Goal: Transaction & Acquisition: Obtain resource

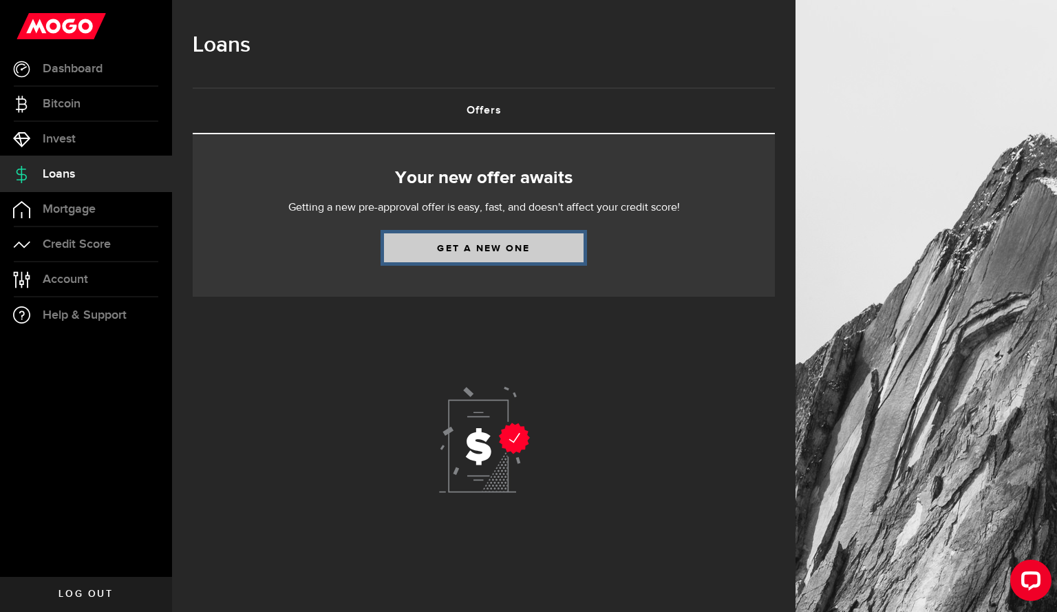
click at [498, 251] on link "Get a new one" at bounding box center [483, 247] width 199 height 29
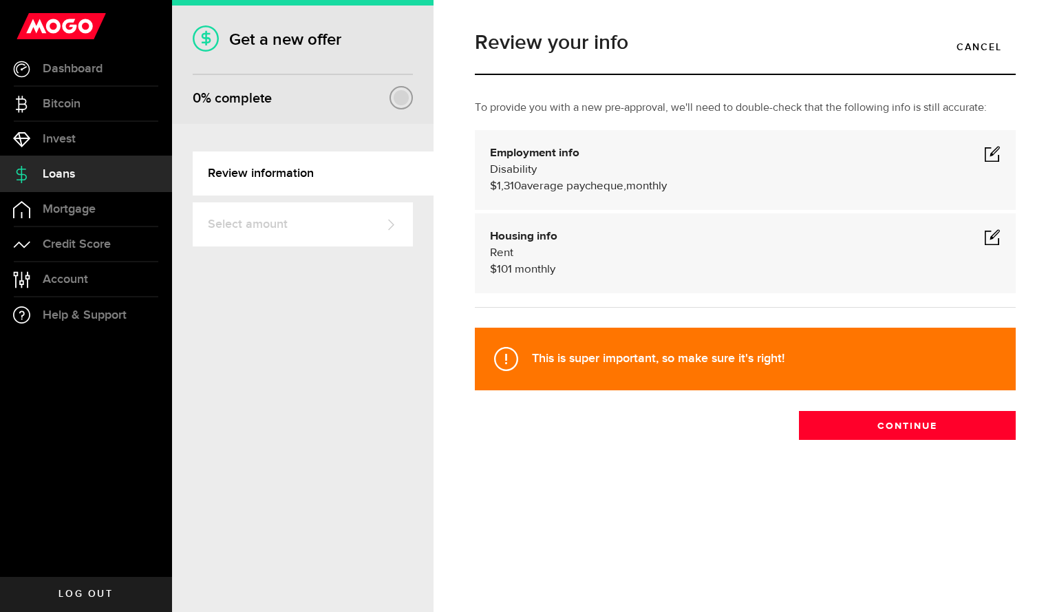
click at [991, 154] on span at bounding box center [992, 153] width 17 height 17
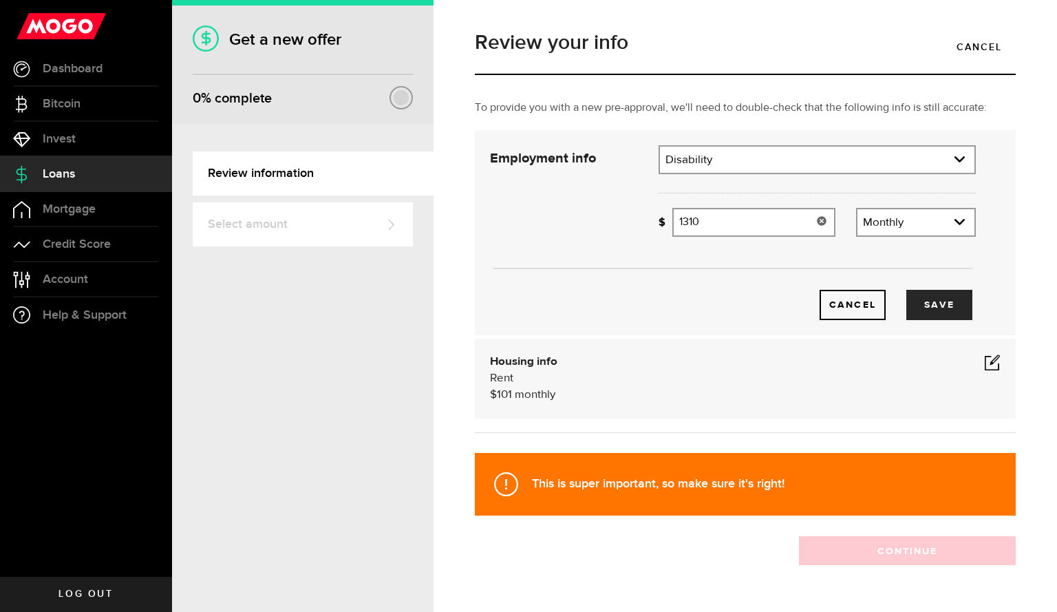
drag, startPoint x: 735, startPoint y: 221, endPoint x: 610, endPoint y: 230, distance: 125.5
click at [612, 230] on div "Employment info Employment type What's your employment situation like? Disabili…" at bounding box center [732, 232] width 506 height 175
type input "1,400"
click at [920, 307] on button "Save" at bounding box center [939, 305] width 66 height 30
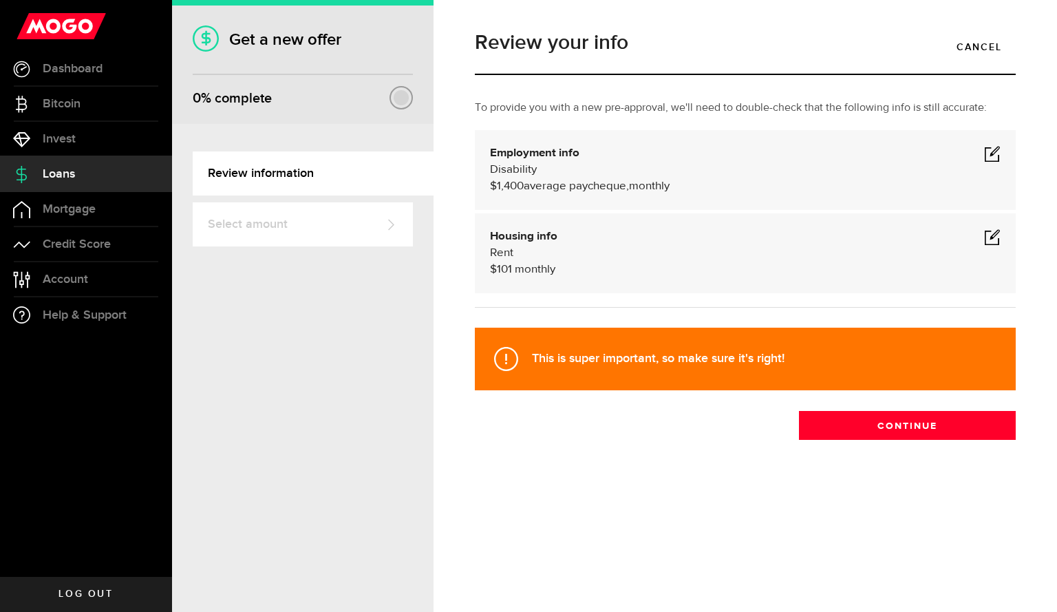
click at [990, 241] on span at bounding box center [992, 236] width 17 height 17
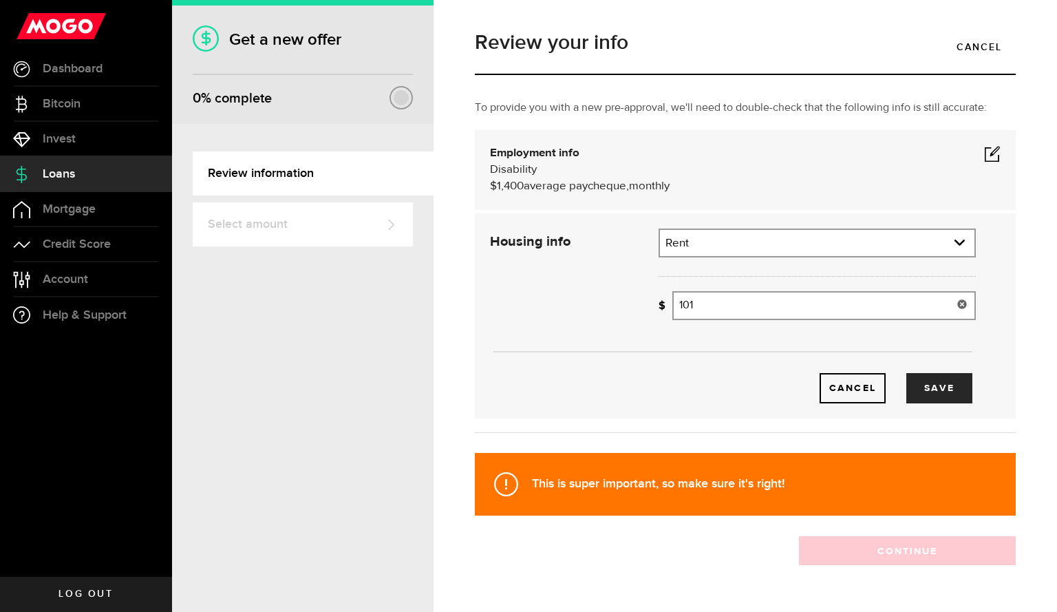
click at [717, 303] on input "101" at bounding box center [823, 305] width 303 height 29
type input "189"
click at [933, 391] on button "Save" at bounding box center [939, 388] width 66 height 30
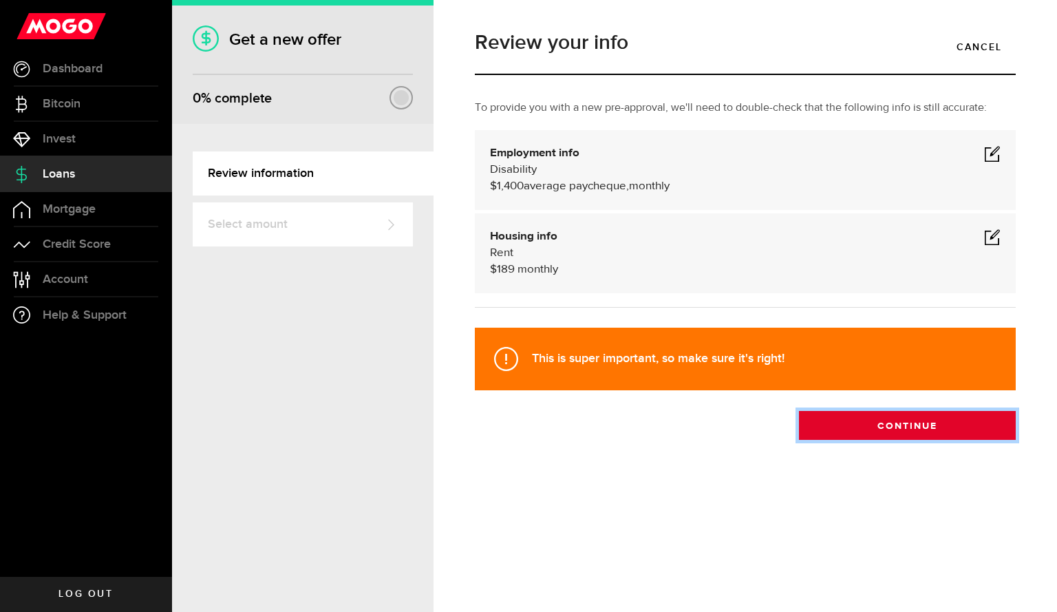
click at [906, 430] on button "Continue" at bounding box center [907, 425] width 217 height 29
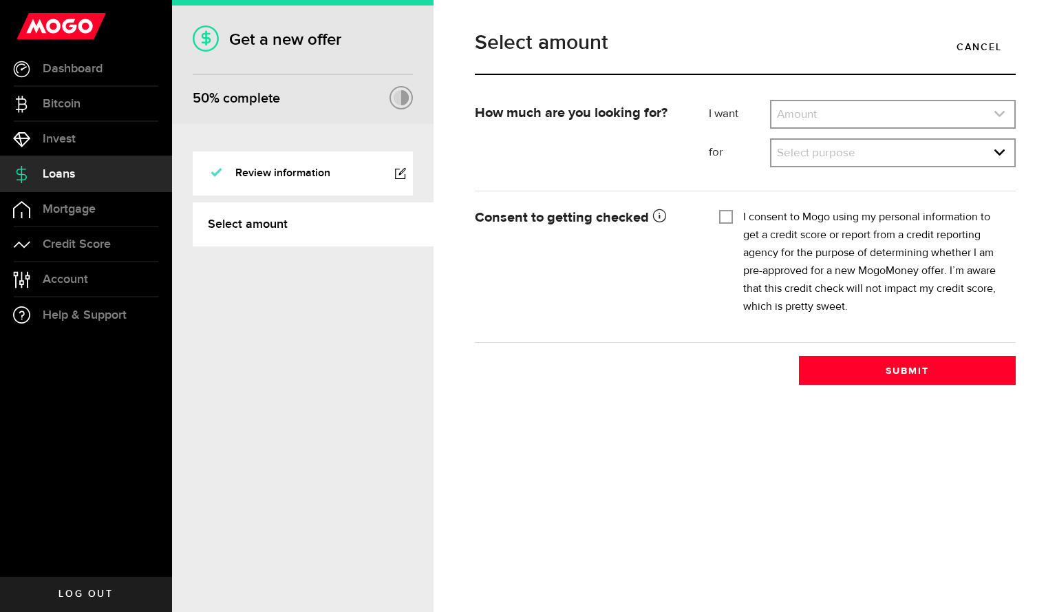
click at [999, 118] on icon "expand select" at bounding box center [999, 114] width 12 height 12
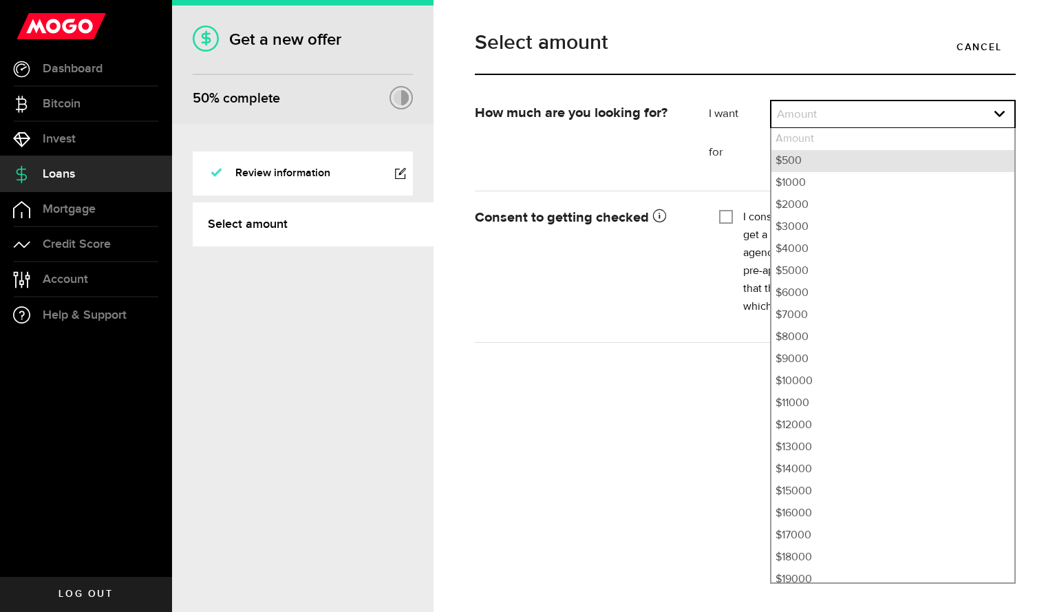
click at [834, 157] on li "$500" at bounding box center [892, 161] width 243 height 22
select select "500"
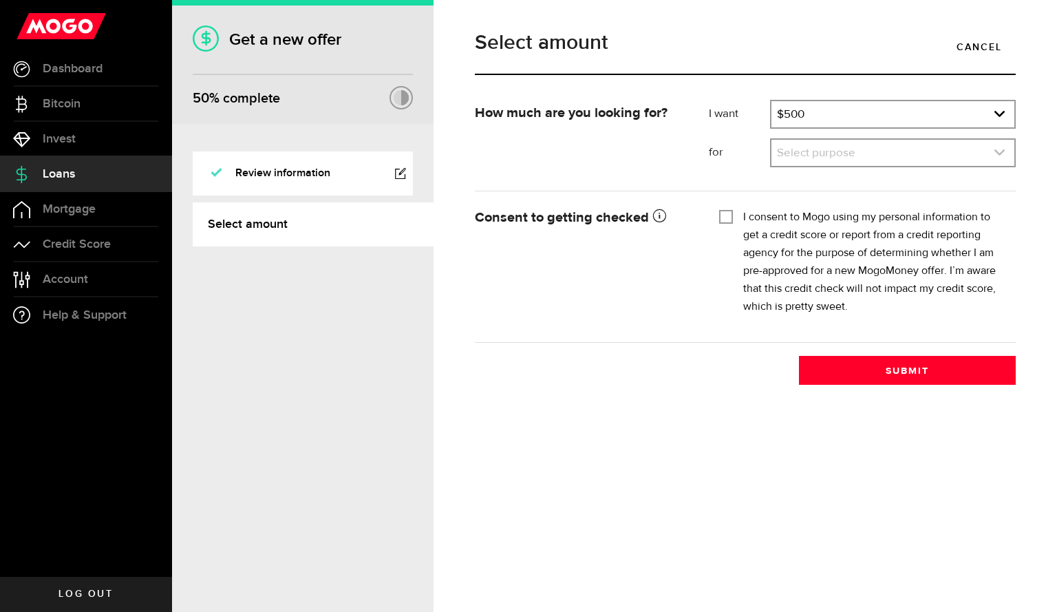
click at [994, 153] on icon "expand select" at bounding box center [999, 153] width 12 height 12
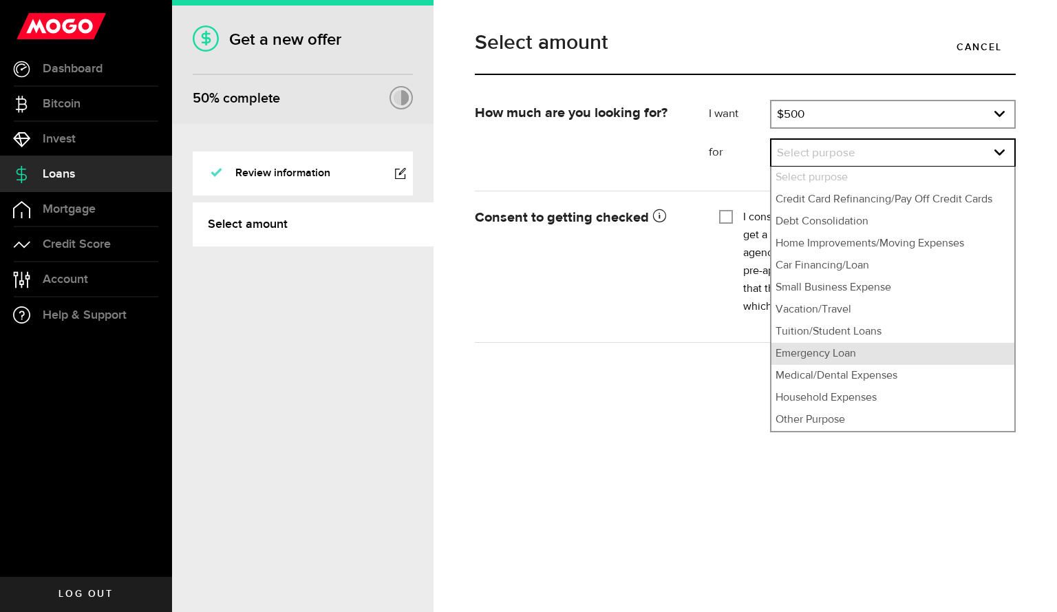
click at [898, 352] on li "Emergency Loan" at bounding box center [892, 354] width 243 height 22
select select "Emergency Loan"
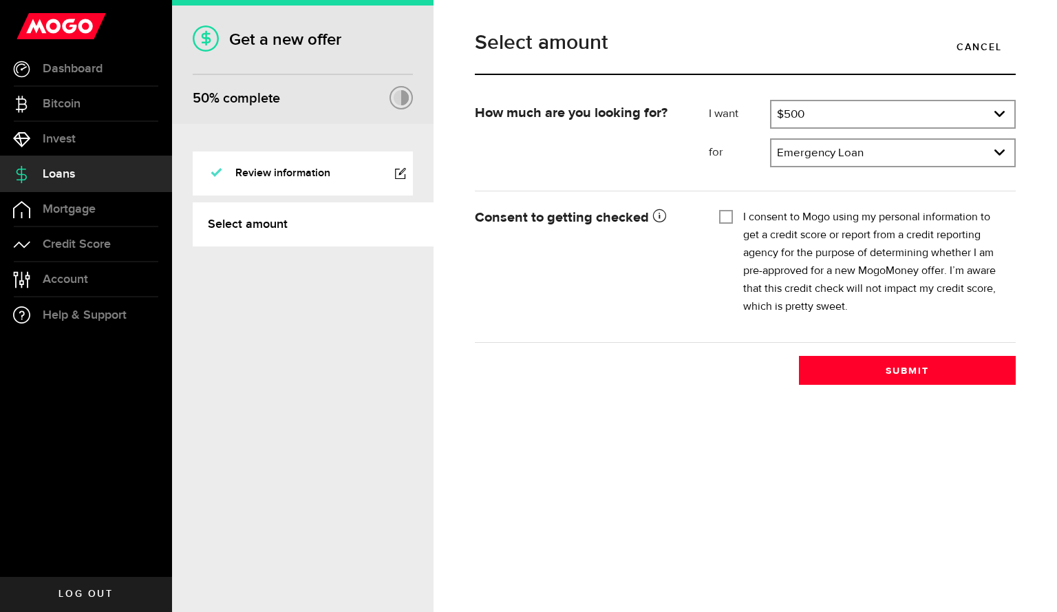
click at [723, 217] on input "I consent to Mogo using my personal information to get a credit score or report…" at bounding box center [726, 215] width 14 height 14
checkbox input "true"
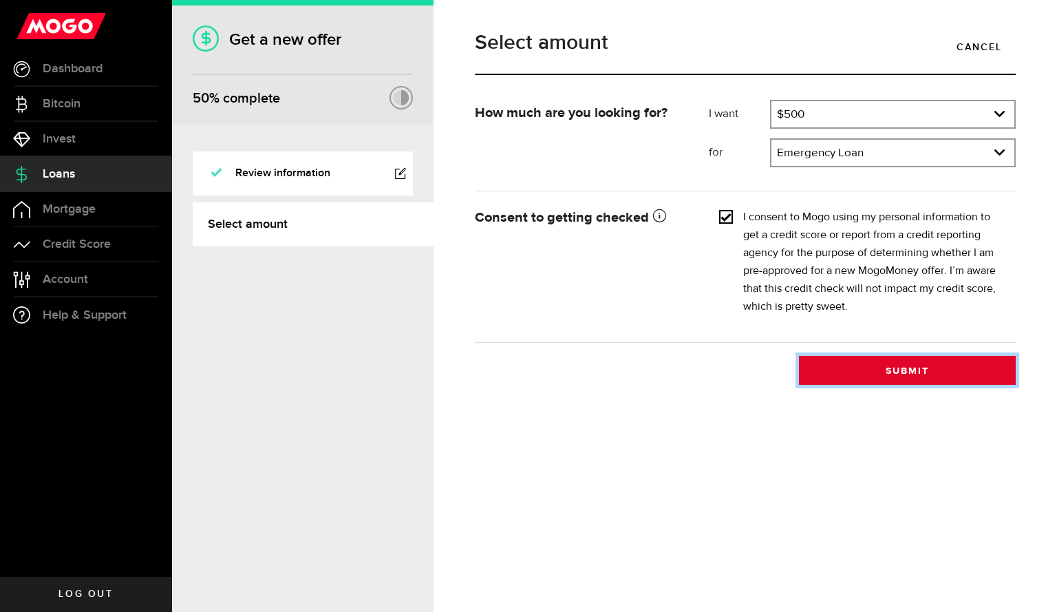
click at [912, 370] on button "Submit" at bounding box center [907, 370] width 217 height 29
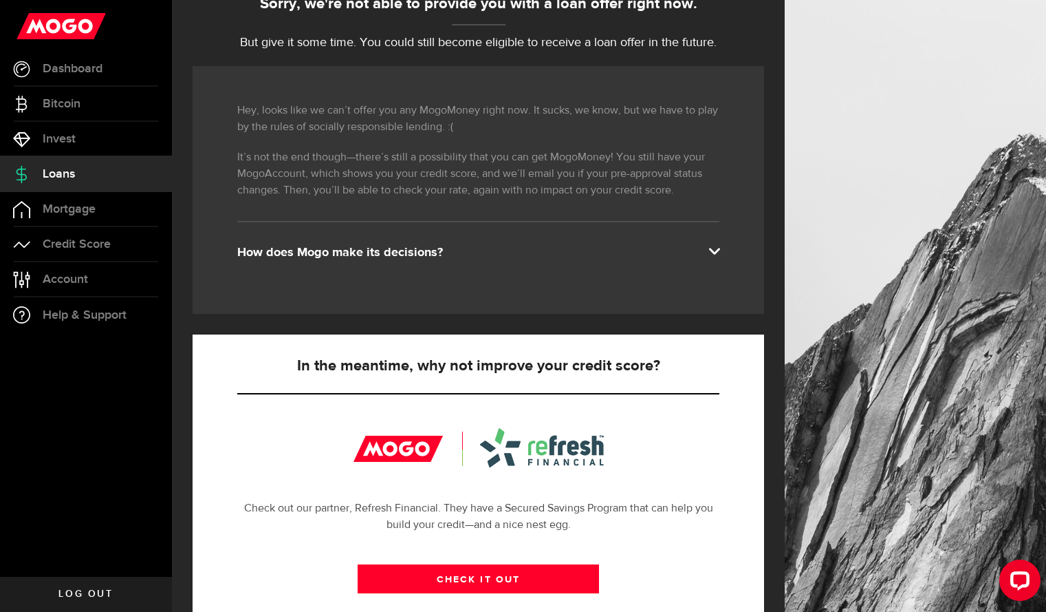
scroll to position [138, 0]
